Goal: Task Accomplishment & Management: Manage account settings

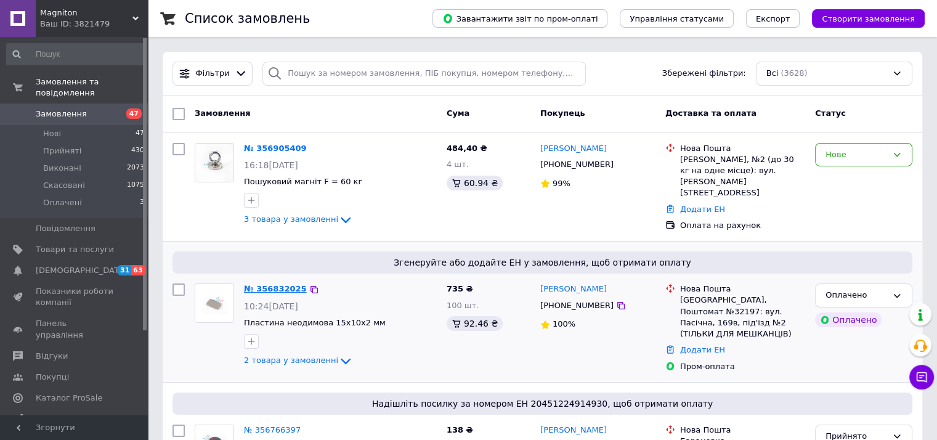
click at [276, 284] on link "№ 356832025" at bounding box center [275, 288] width 63 height 9
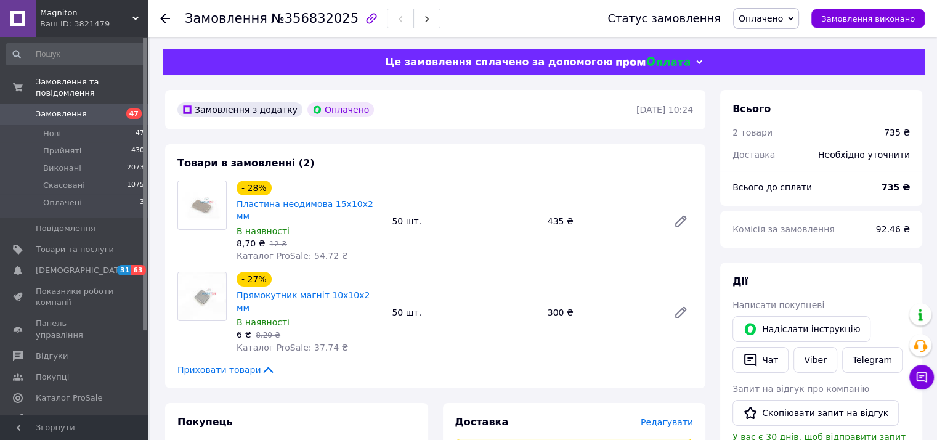
click at [779, 16] on span "Оплачено" at bounding box center [761, 19] width 44 height 10
click at [774, 45] on li "Прийнято" at bounding box center [766, 43] width 65 height 18
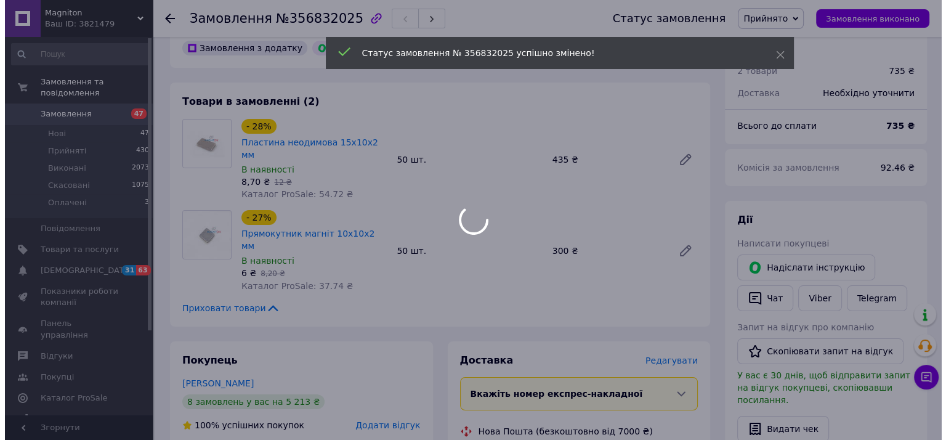
scroll to position [185, 0]
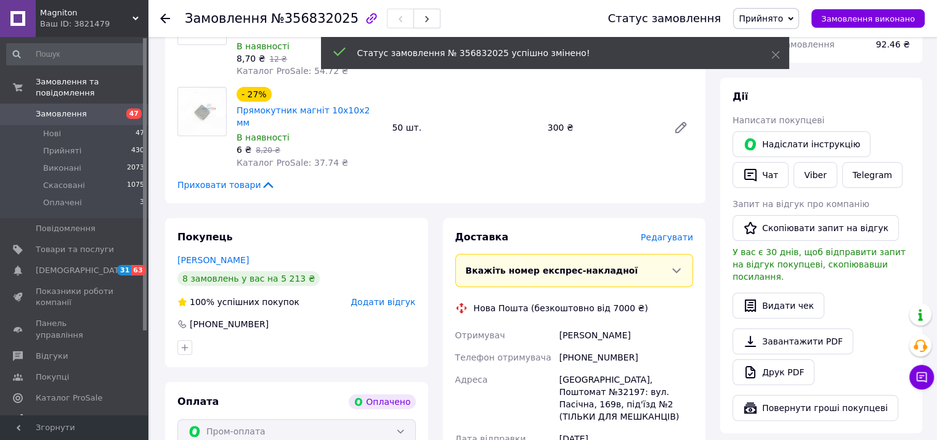
click at [660, 232] on span "Редагувати" at bounding box center [667, 237] width 52 height 10
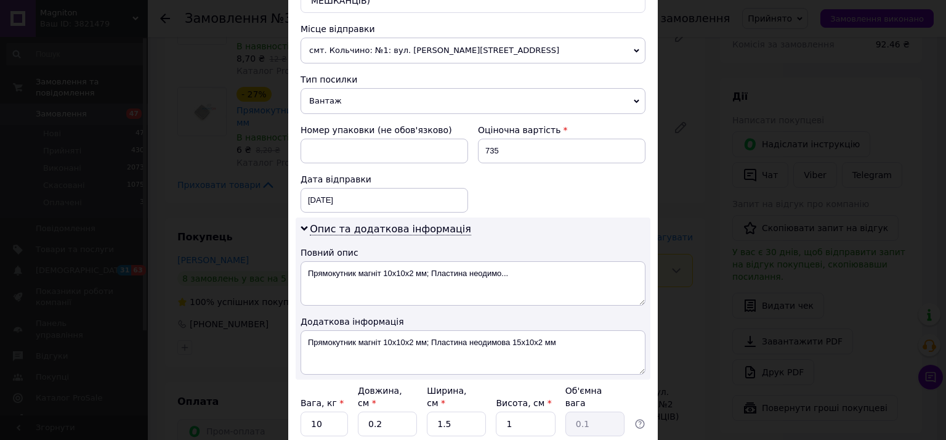
scroll to position [493, 0]
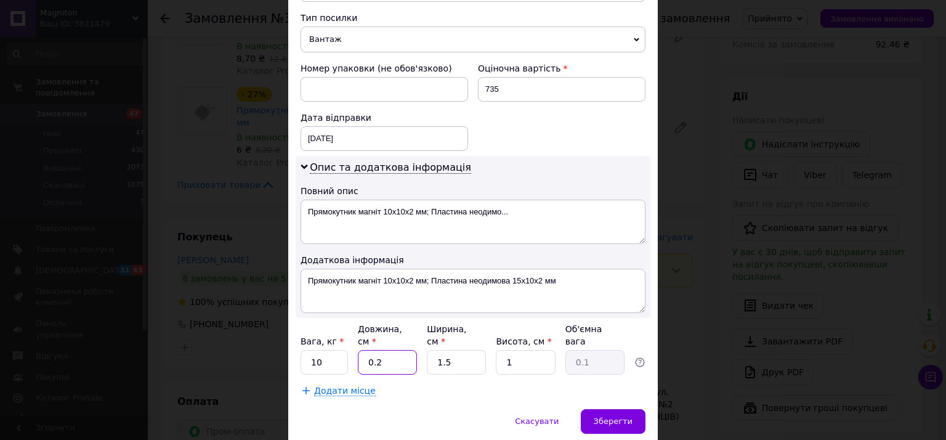
drag, startPoint x: 362, startPoint y: 333, endPoint x: 385, endPoint y: 335, distance: 22.9
click at [385, 350] on input "0.2" at bounding box center [387, 362] width 59 height 25
type input "11"
drag, startPoint x: 436, startPoint y: 336, endPoint x: 458, endPoint y: 335, distance: 22.3
click at [458, 350] on input "1.5" at bounding box center [456, 362] width 59 height 25
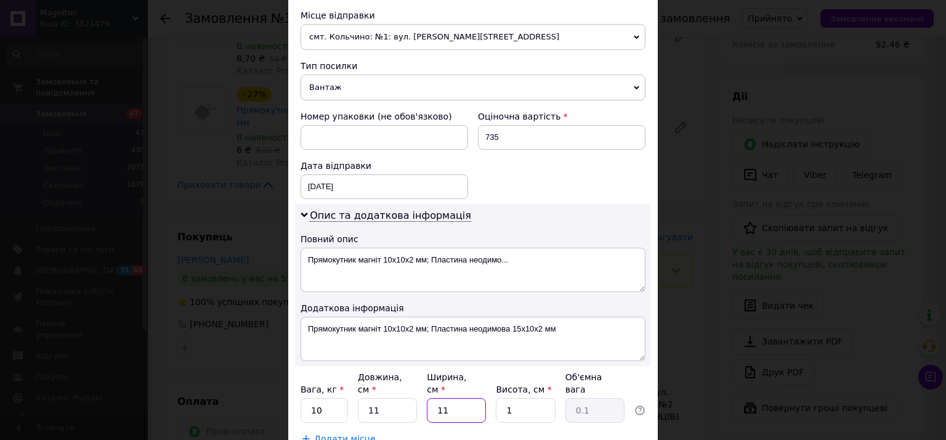
scroll to position [370, 0]
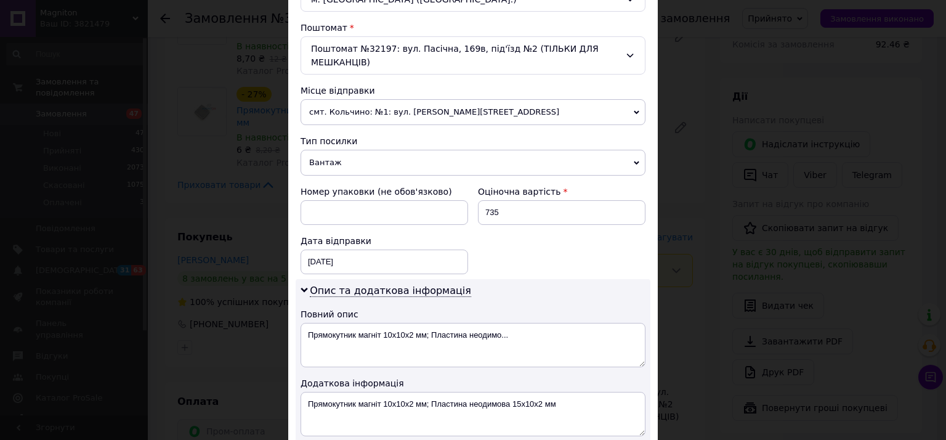
type input "11"
click at [338, 150] on span "Вантаж" at bounding box center [473, 163] width 345 height 26
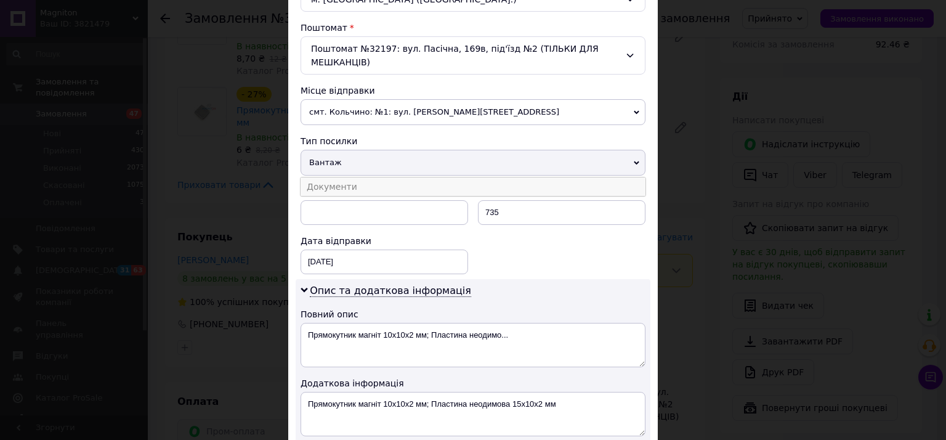
click at [332, 177] on li "Документи" at bounding box center [473, 186] width 345 height 18
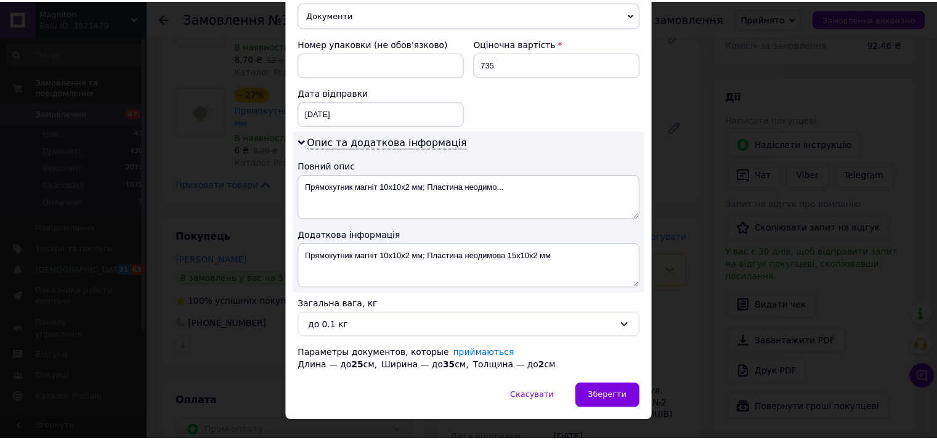
scroll to position [525, 0]
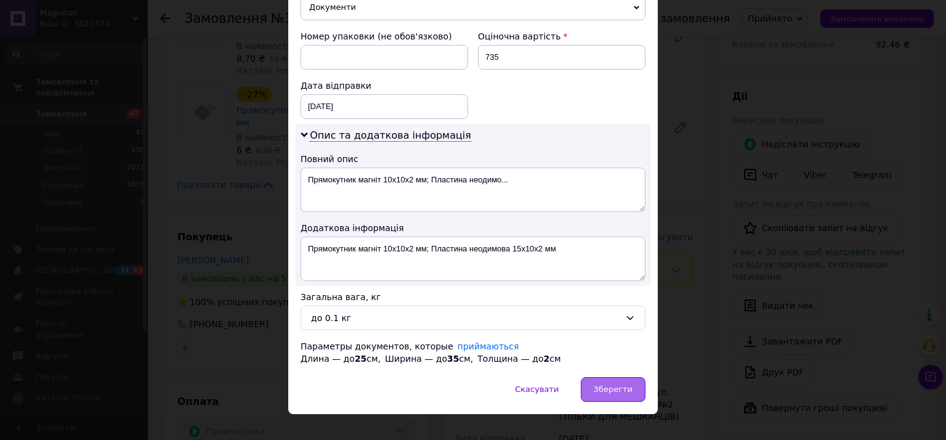
click at [617, 384] on span "Зберегти" at bounding box center [613, 388] width 39 height 9
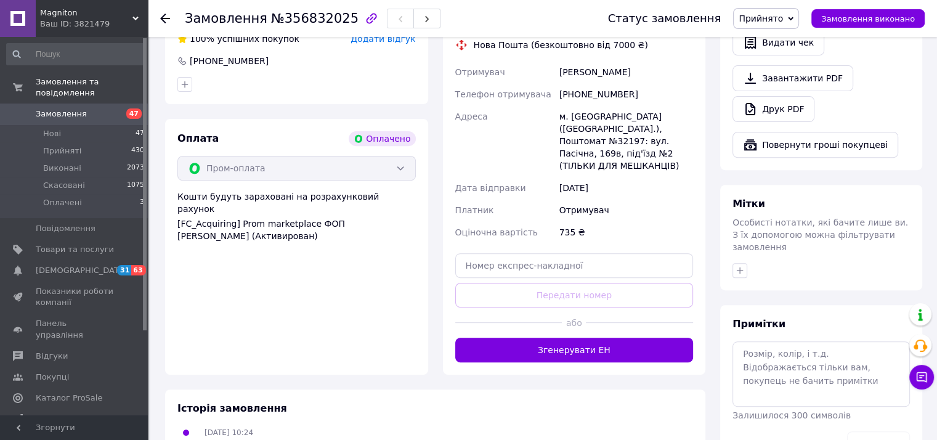
scroll to position [493, 0]
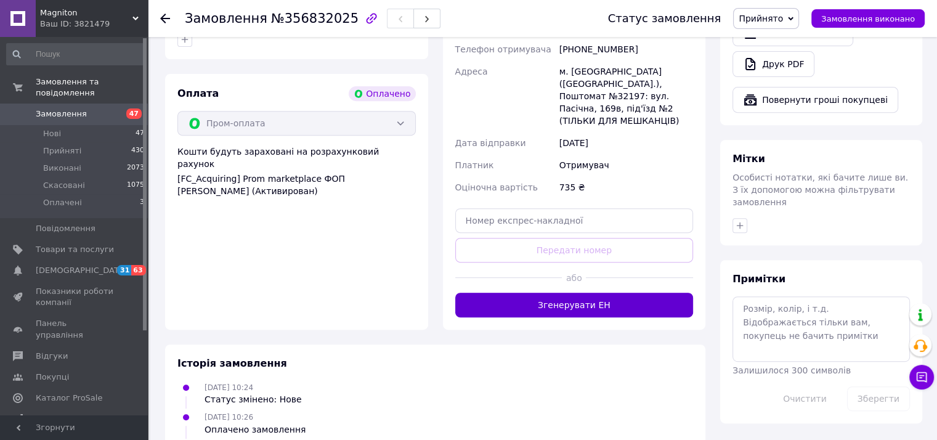
click at [571, 293] on button "Згенерувати ЕН" at bounding box center [574, 305] width 238 height 25
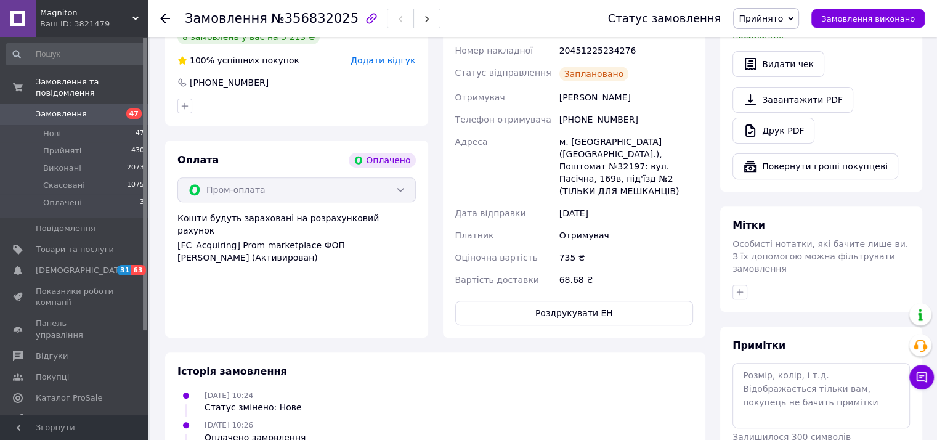
scroll to position [431, 0]
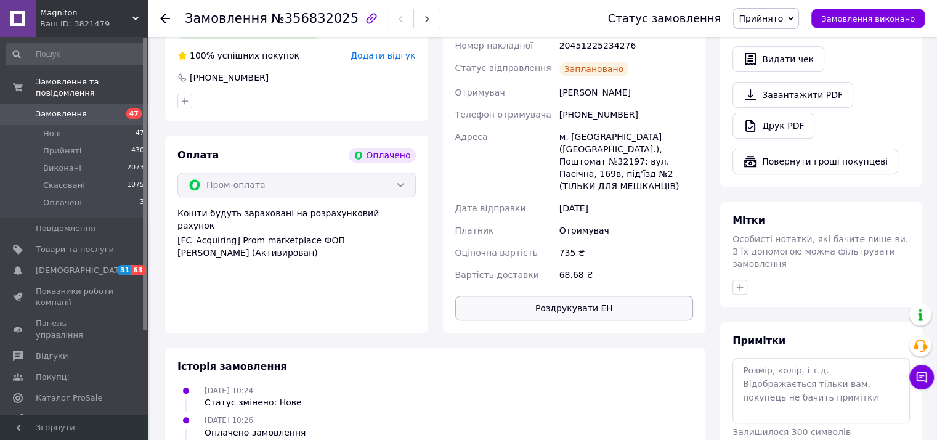
click at [580, 296] on button "Роздрукувати ЕН" at bounding box center [574, 308] width 238 height 25
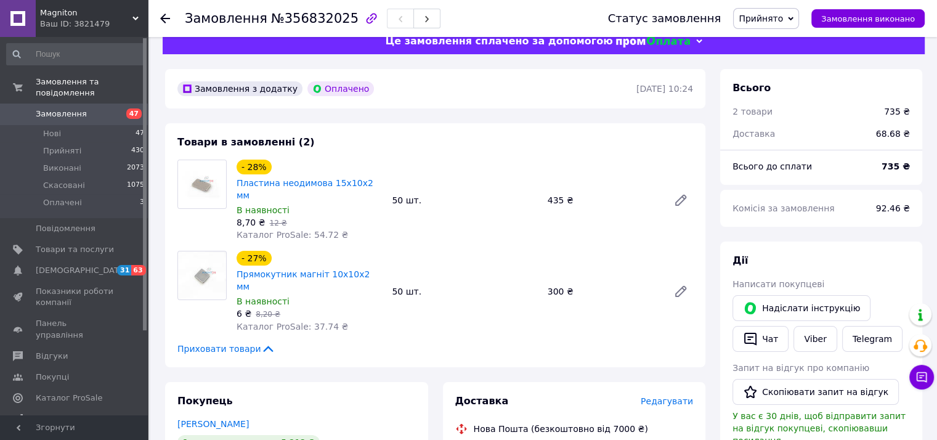
scroll to position [0, 0]
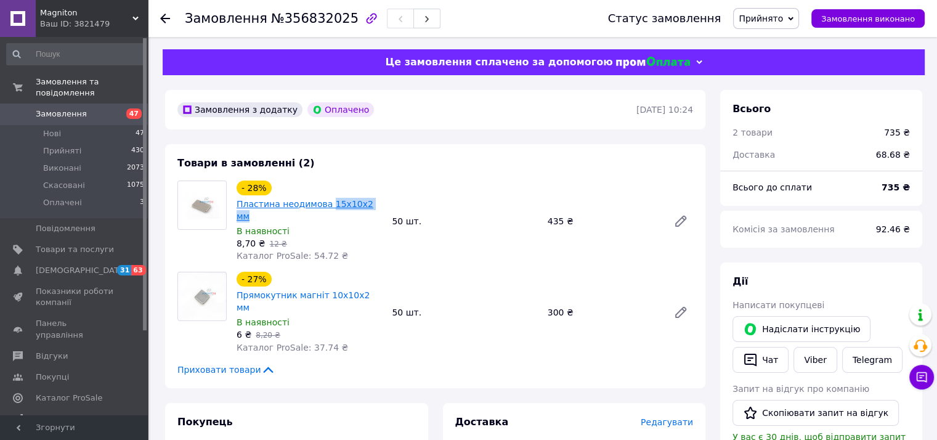
drag, startPoint x: 371, startPoint y: 206, endPoint x: 322, endPoint y: 208, distance: 49.3
click at [322, 208] on div "- 28% Пластина неодимова 15х10х2 мм" at bounding box center [309, 201] width 148 height 44
copy link "15х10х2 мм"
drag, startPoint x: 365, startPoint y: 287, endPoint x: 320, endPoint y: 285, distance: 45.0
click at [320, 288] on div "Прямокутник магніт 10х10х2 мм" at bounding box center [309, 301] width 148 height 27
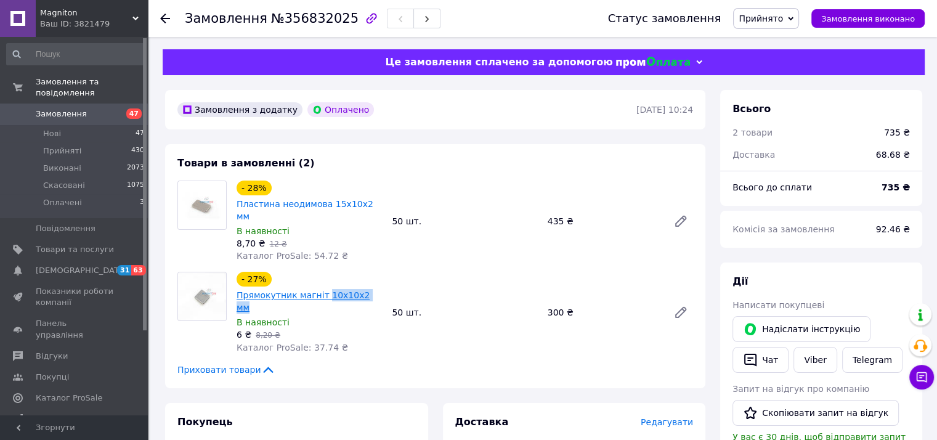
copy link "10х10х2 мм"
click at [165, 20] on icon at bounding box center [165, 19] width 10 height 10
